Goal: Task Accomplishment & Management: Use online tool/utility

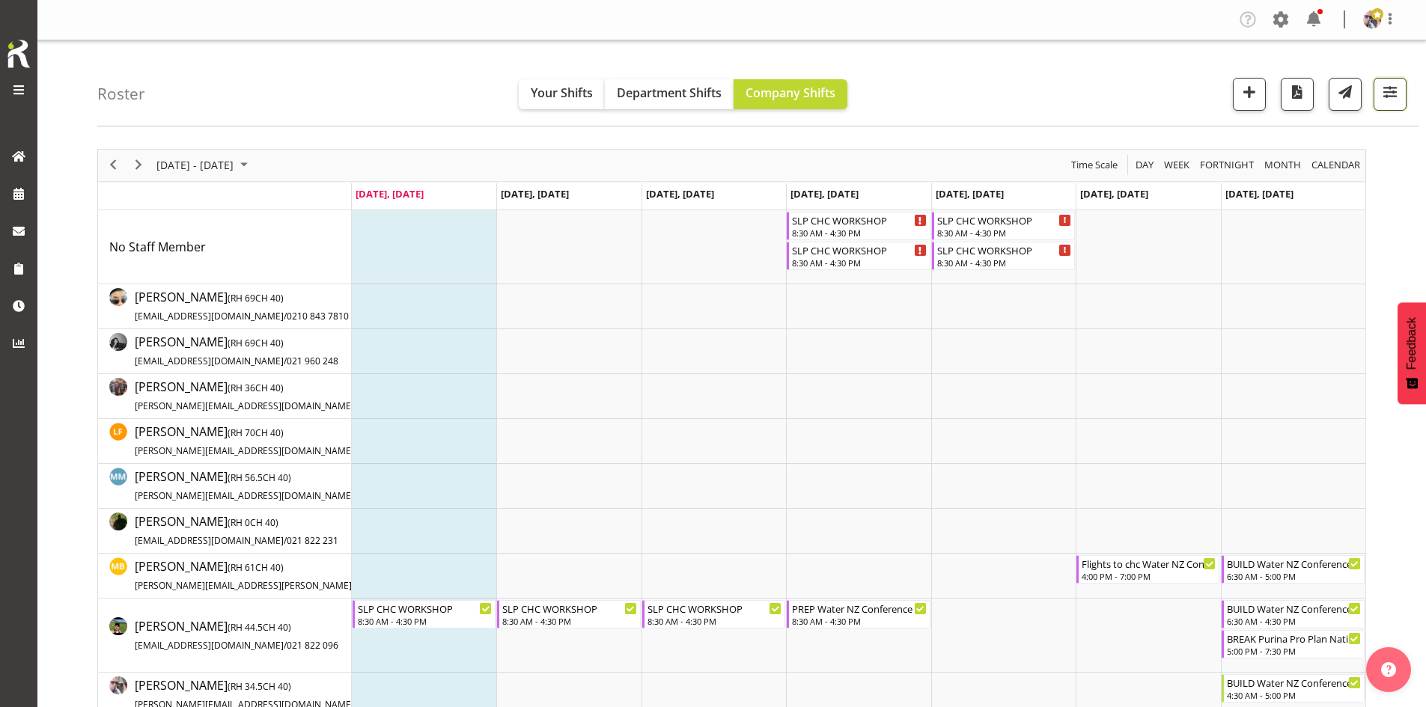
click at [1402, 94] on button "button" at bounding box center [1389, 94] width 33 height 33
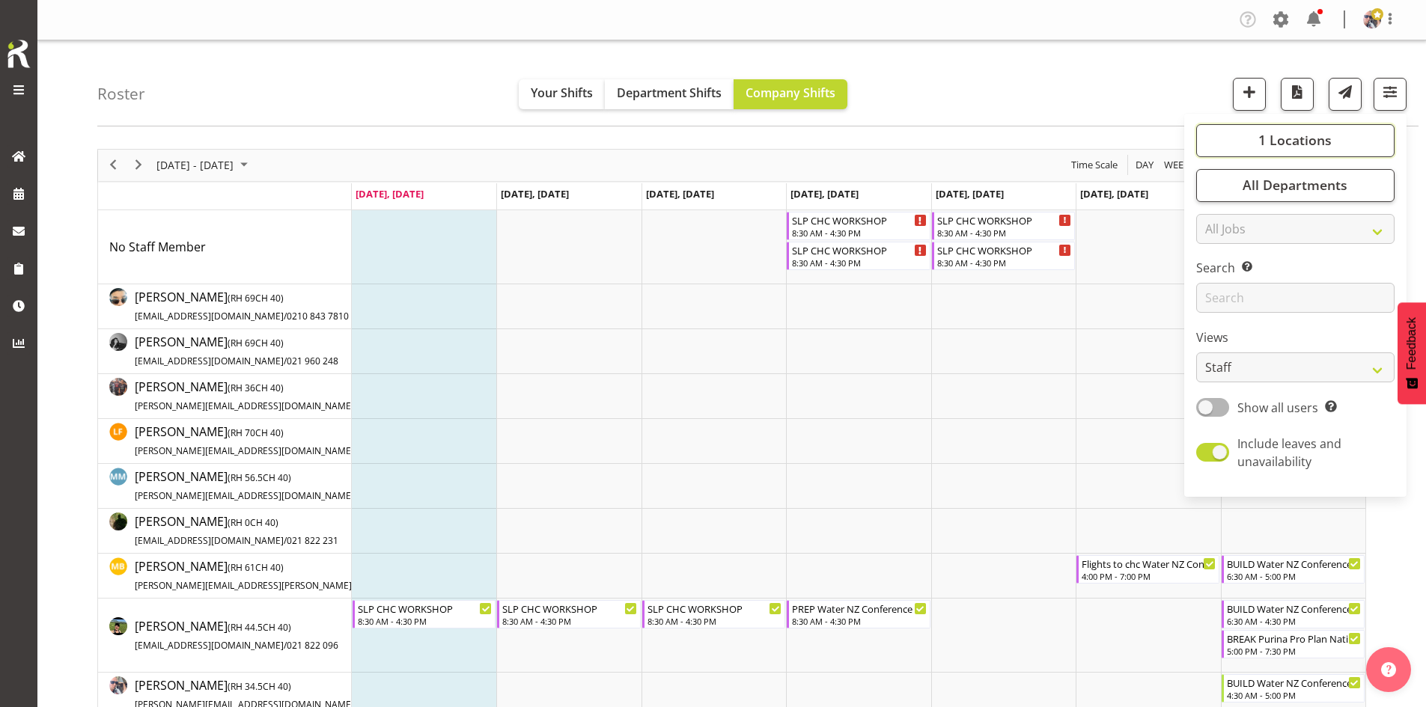
click at [1314, 133] on span "1 Locations" at bounding box center [1294, 140] width 73 height 18
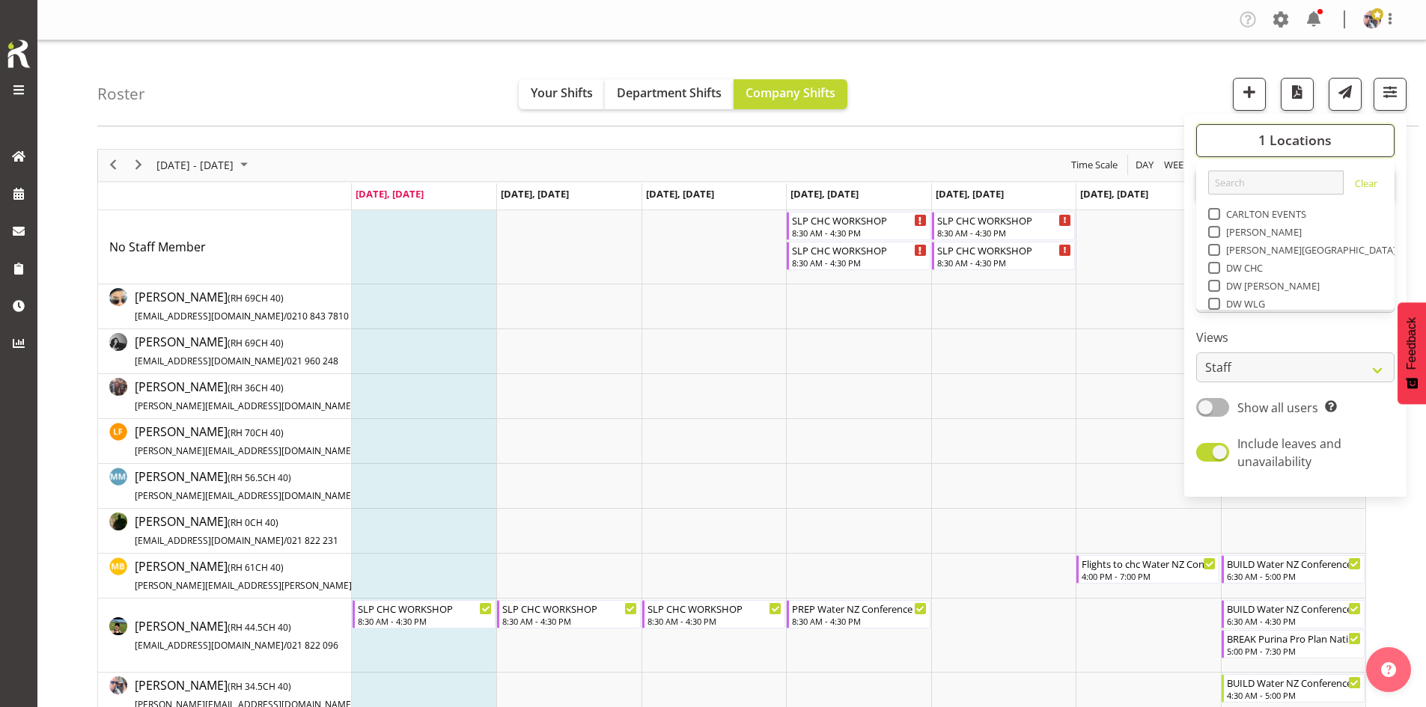
scroll to position [233, 0]
click at [1227, 178] on span "SLP" at bounding box center [1231, 178] width 23 height 12
click at [1218, 178] on input "SLP" at bounding box center [1213, 178] width 10 height 10
checkbox input "true"
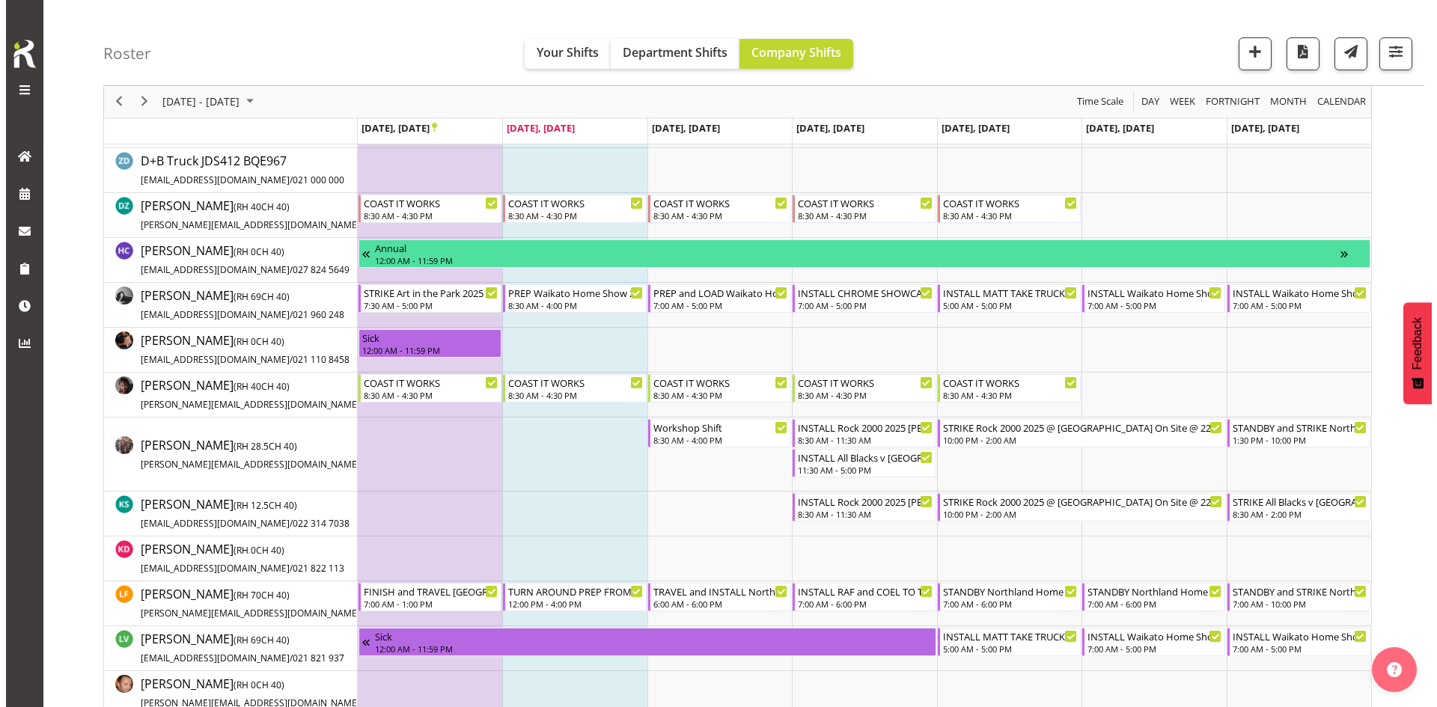
scroll to position [299, 0]
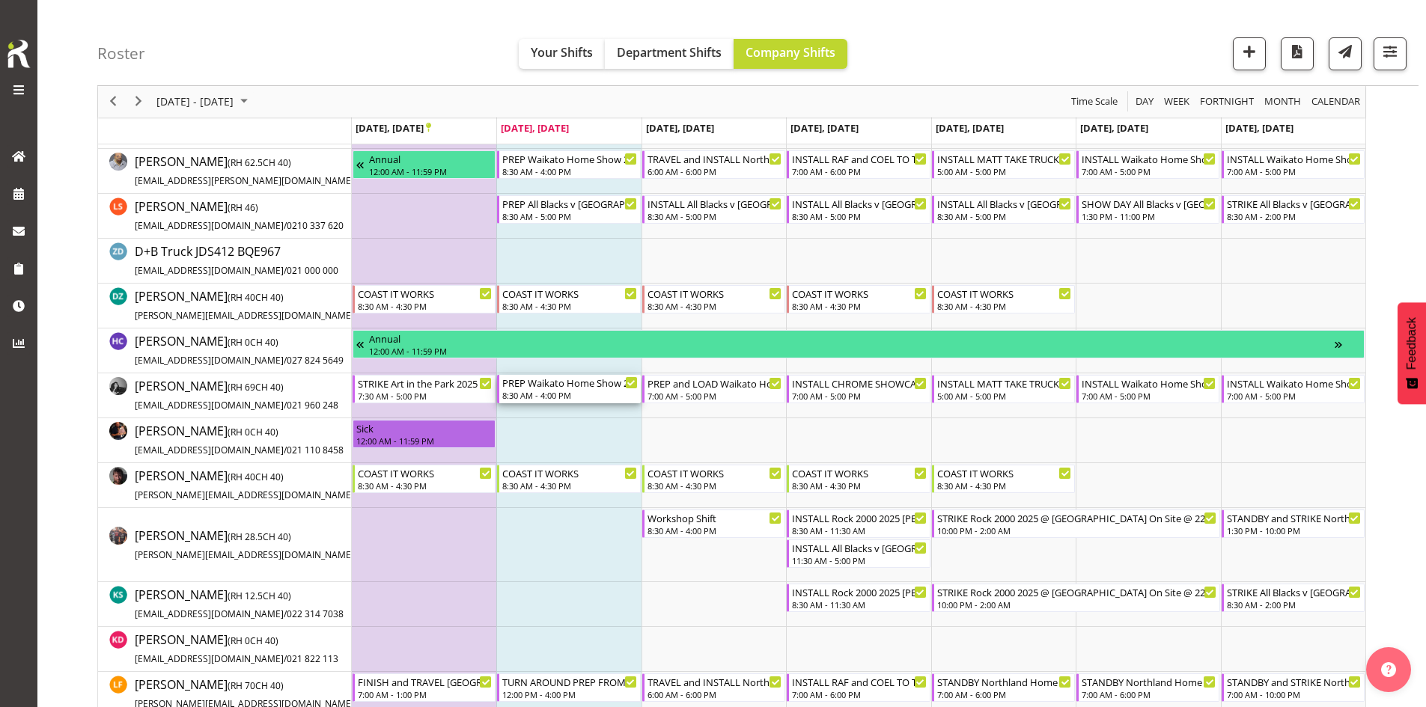
click at [543, 393] on div "8:30 AM - 4:00 PM" at bounding box center [569, 395] width 135 height 12
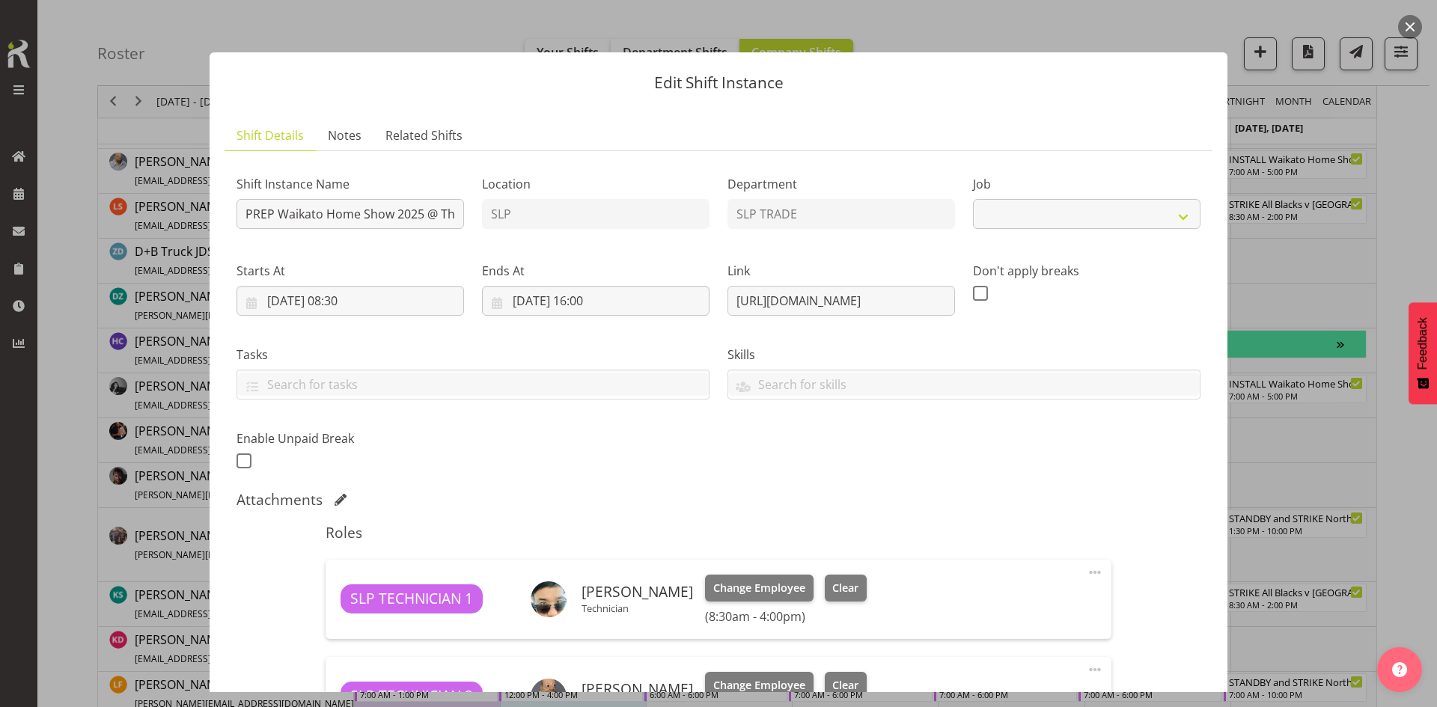
select select "9156"
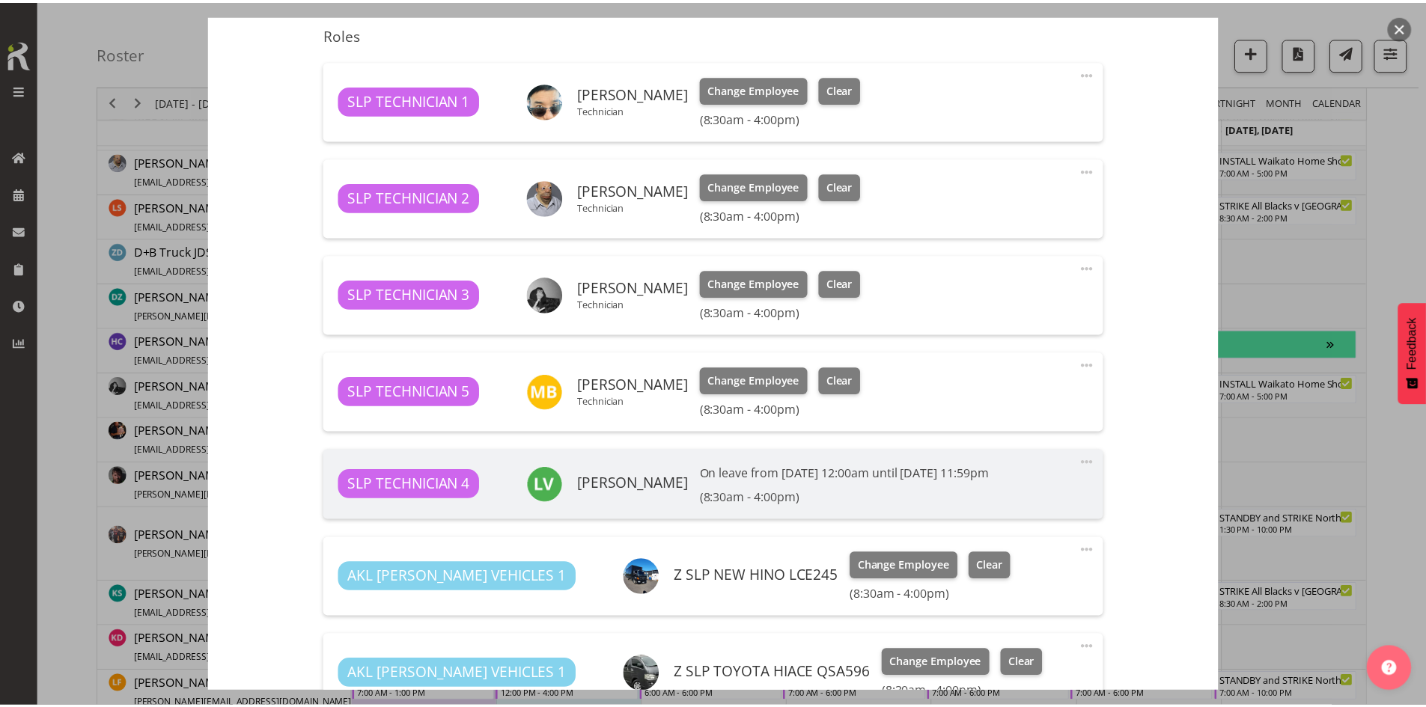
scroll to position [524, 0]
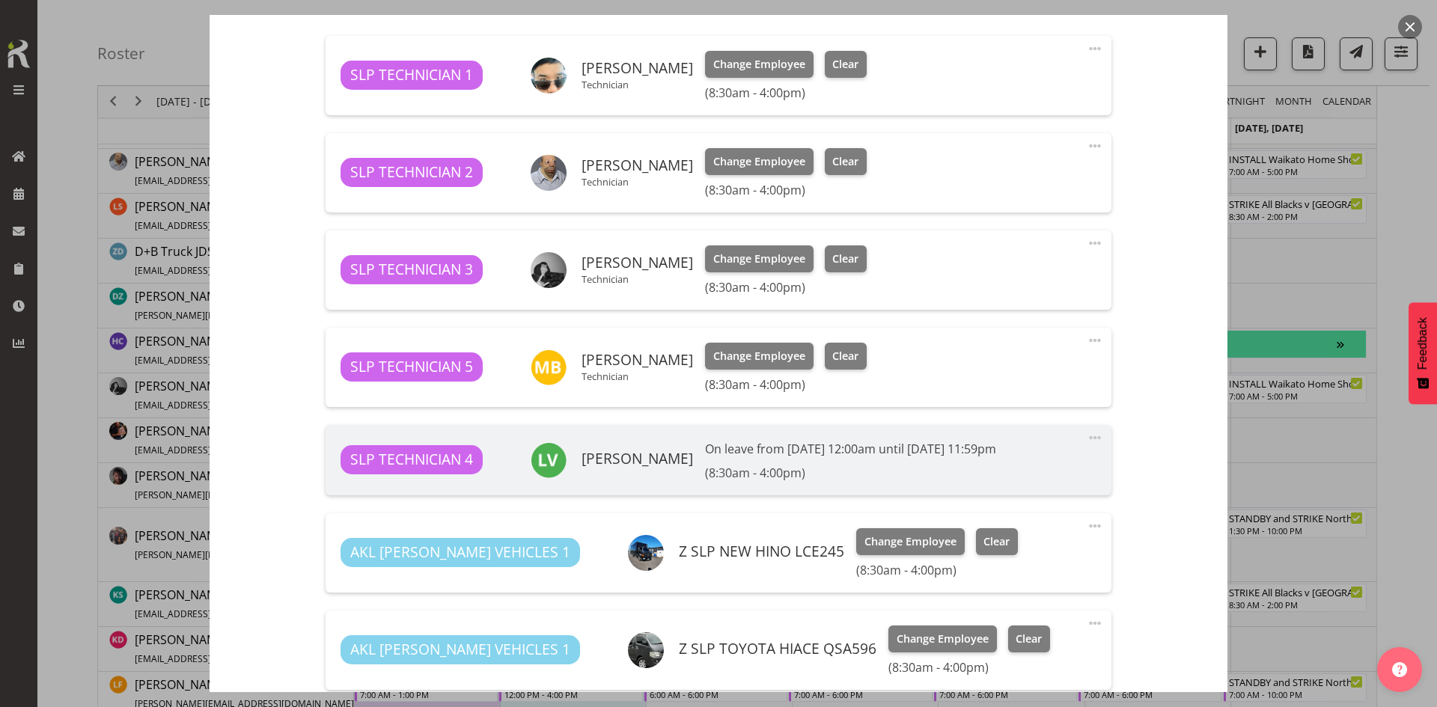
click at [1274, 439] on div at bounding box center [718, 353] width 1437 height 707
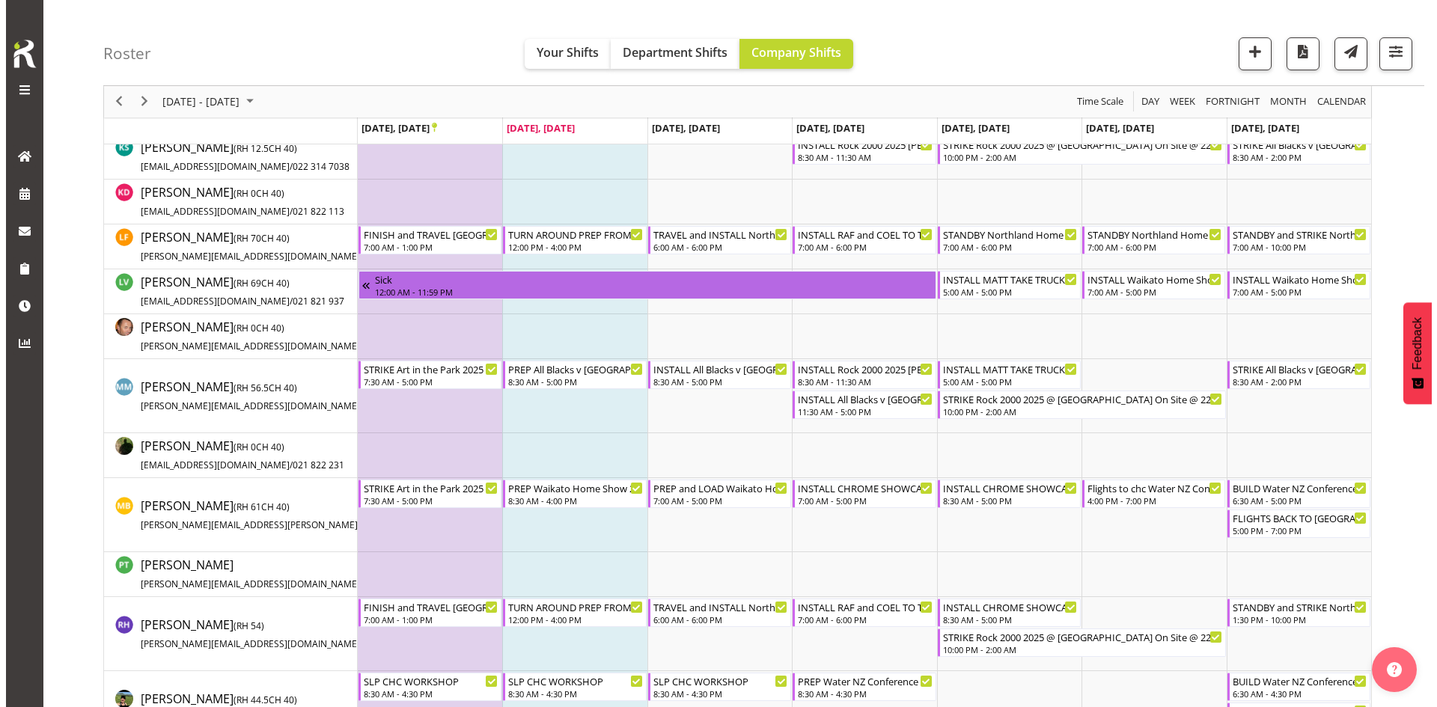
scroll to position [748, 0]
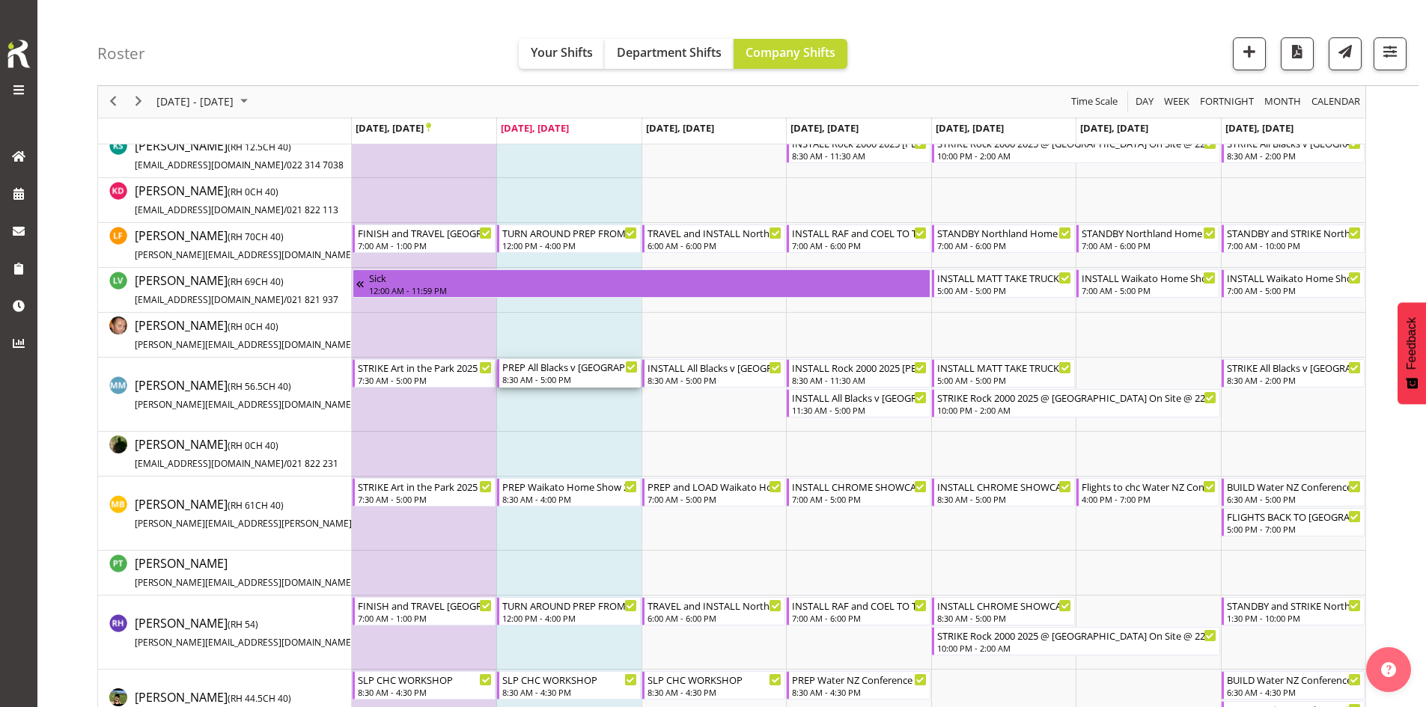
click at [578, 380] on div "8:30 AM - 5:00 PM" at bounding box center [569, 379] width 135 height 12
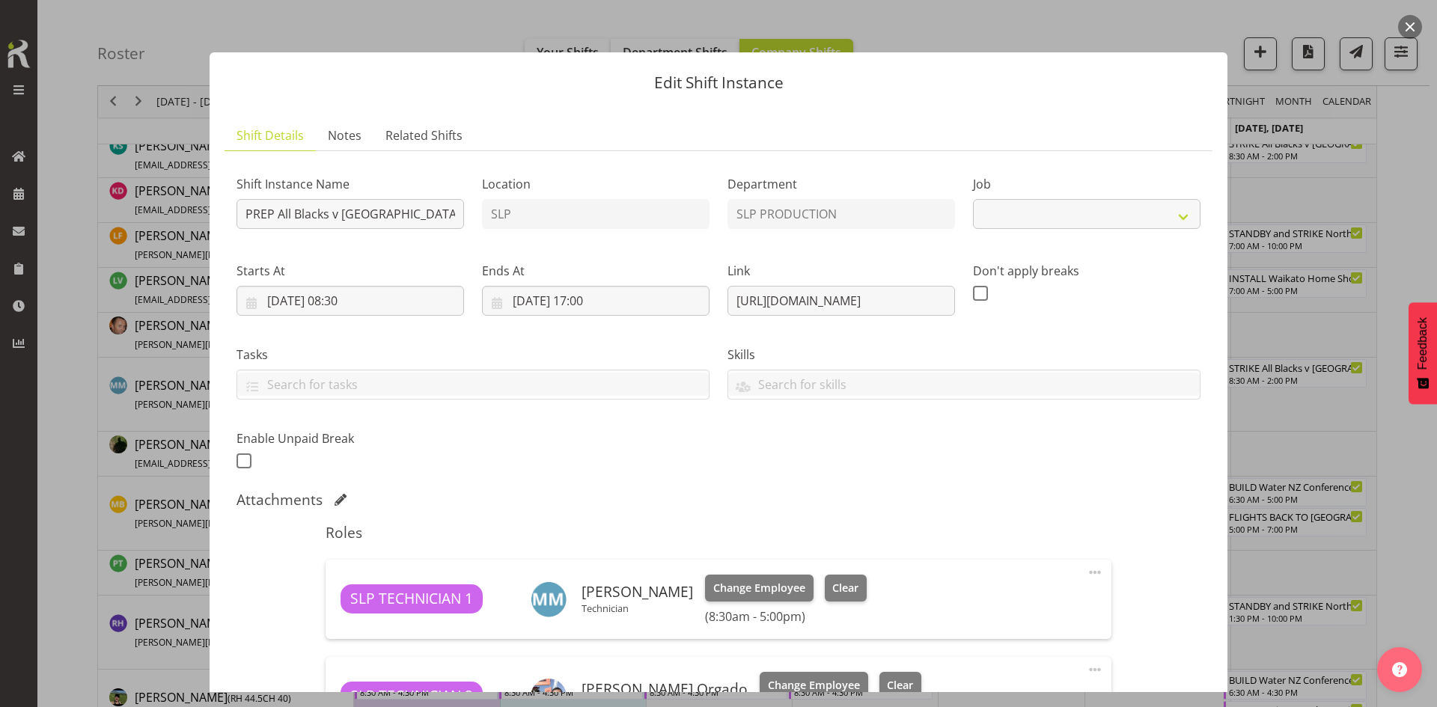
select select "10198"
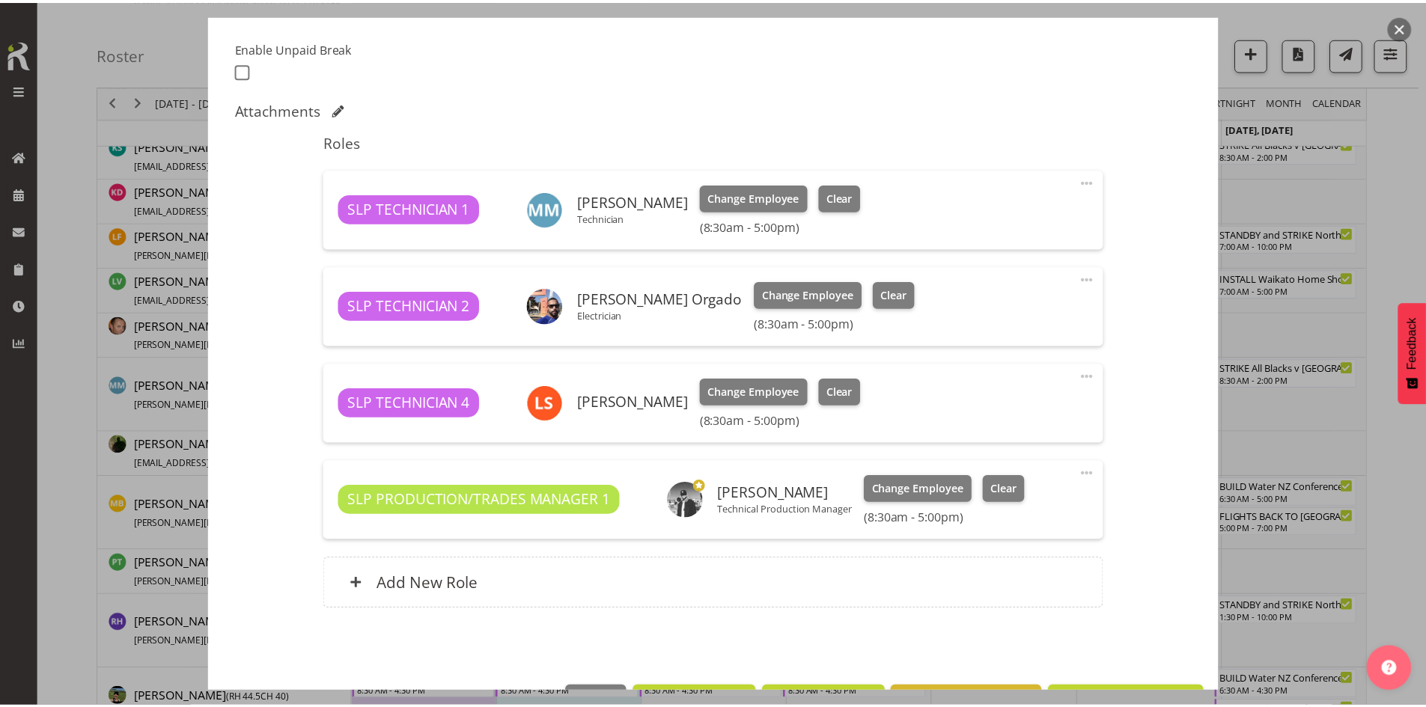
scroll to position [441, 0]
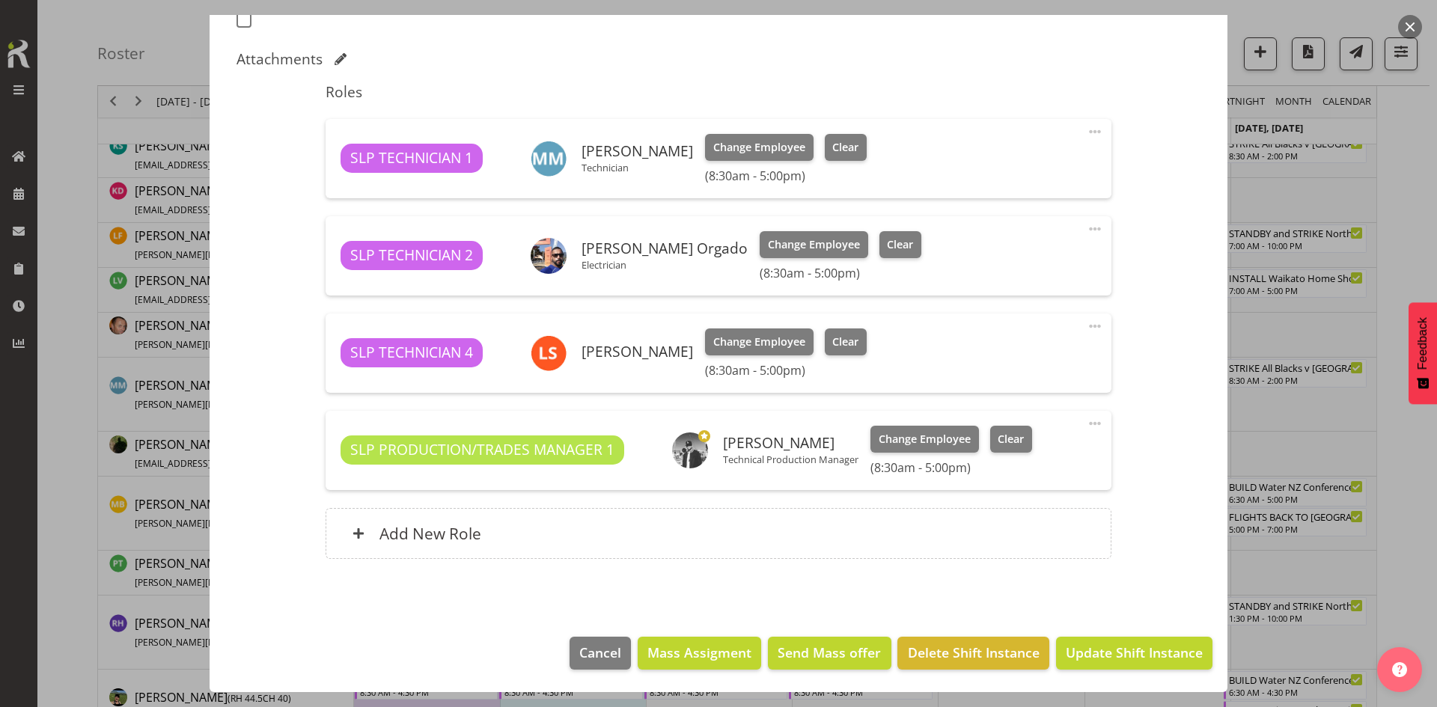
click at [1400, 25] on button "button" at bounding box center [1410, 27] width 24 height 24
